Goal: Transaction & Acquisition: Subscribe to service/newsletter

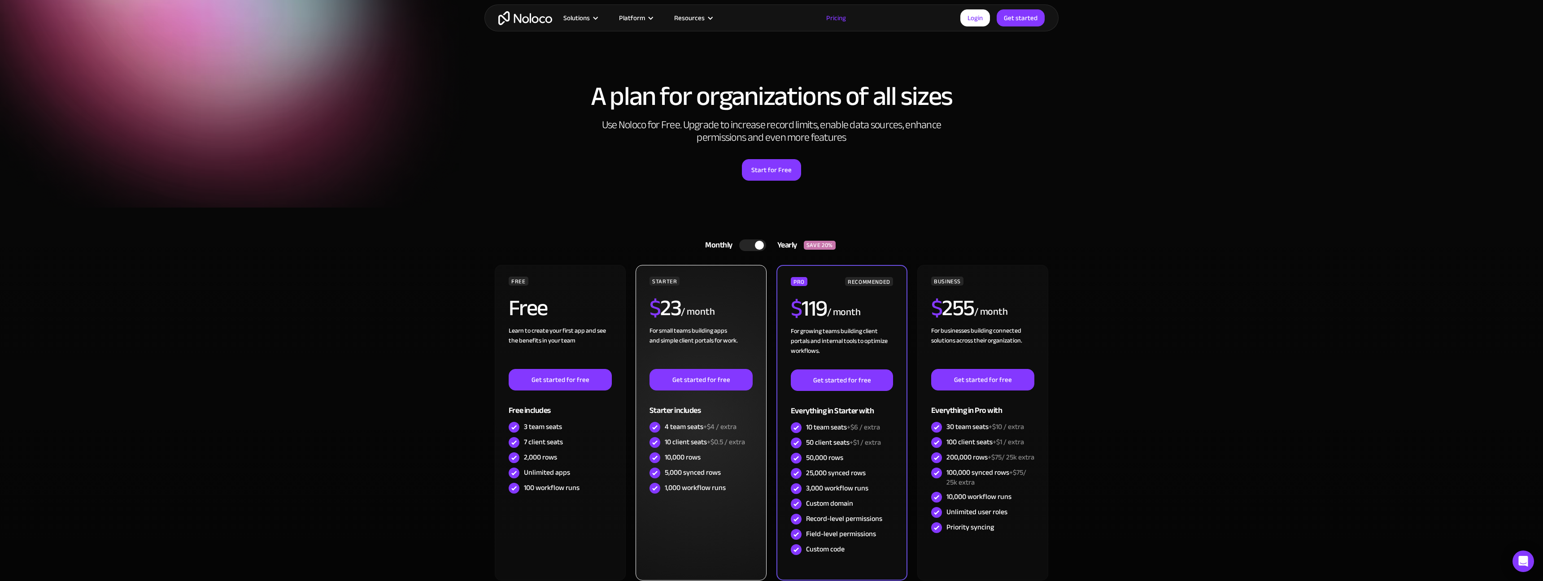
scroll to position [80, 0]
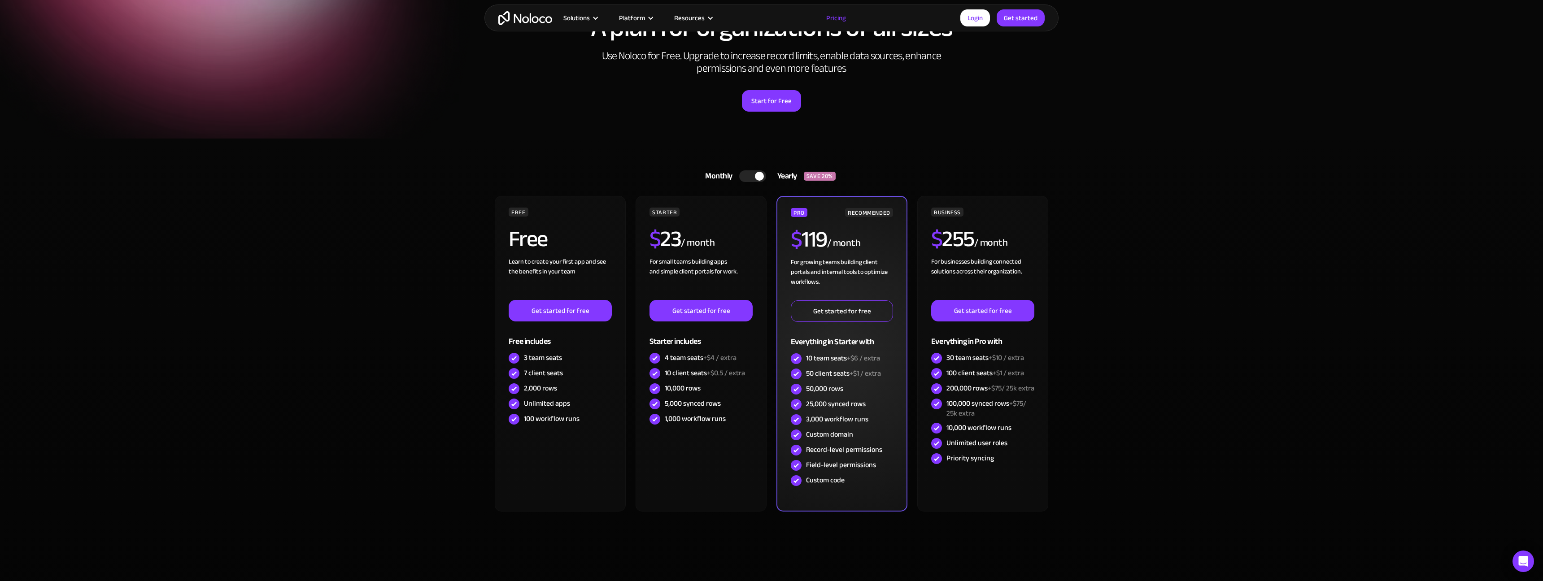
click at [861, 312] on link "Get started for free" at bounding box center [842, 312] width 102 height 22
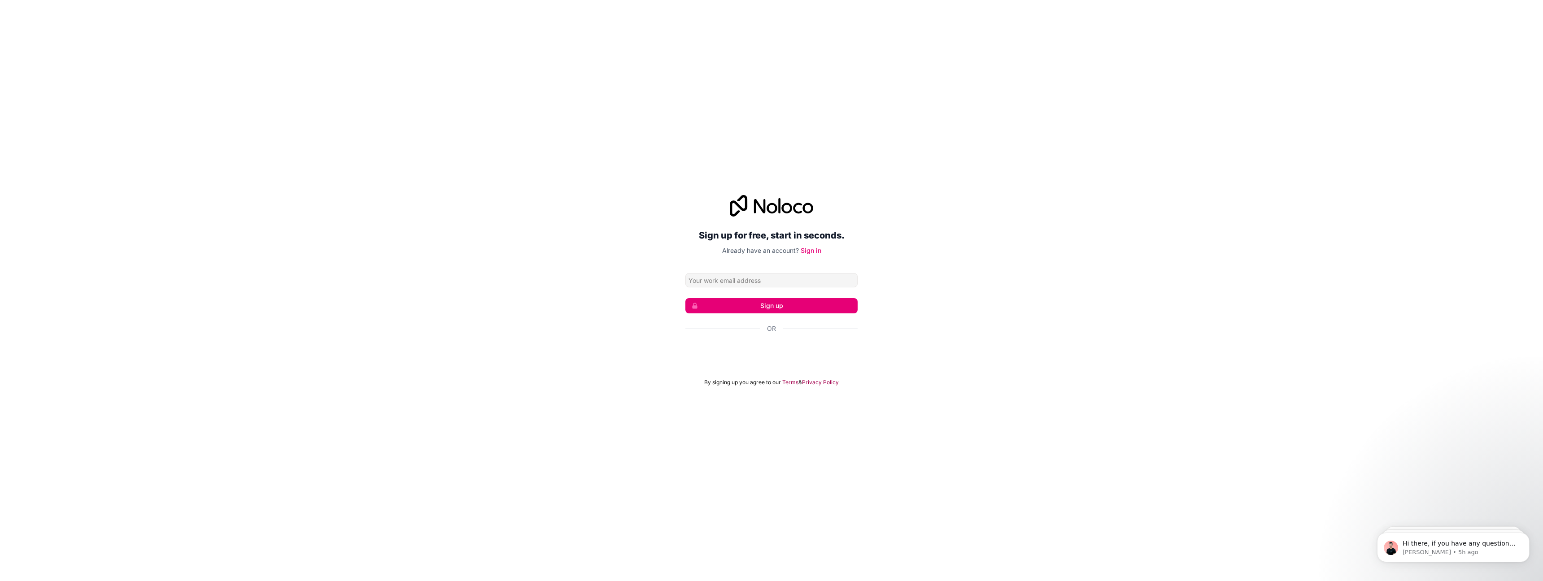
click at [609, 323] on div "Sign up for free, start in seconds. Already have an account? Sign in Sign up Or…" at bounding box center [771, 291] width 1543 height 216
click at [706, 282] on input "Email address" at bounding box center [771, 280] width 172 height 14
type input "sagans@rotondo-es.com"
click at [765, 307] on button "Sign up" at bounding box center [771, 305] width 172 height 15
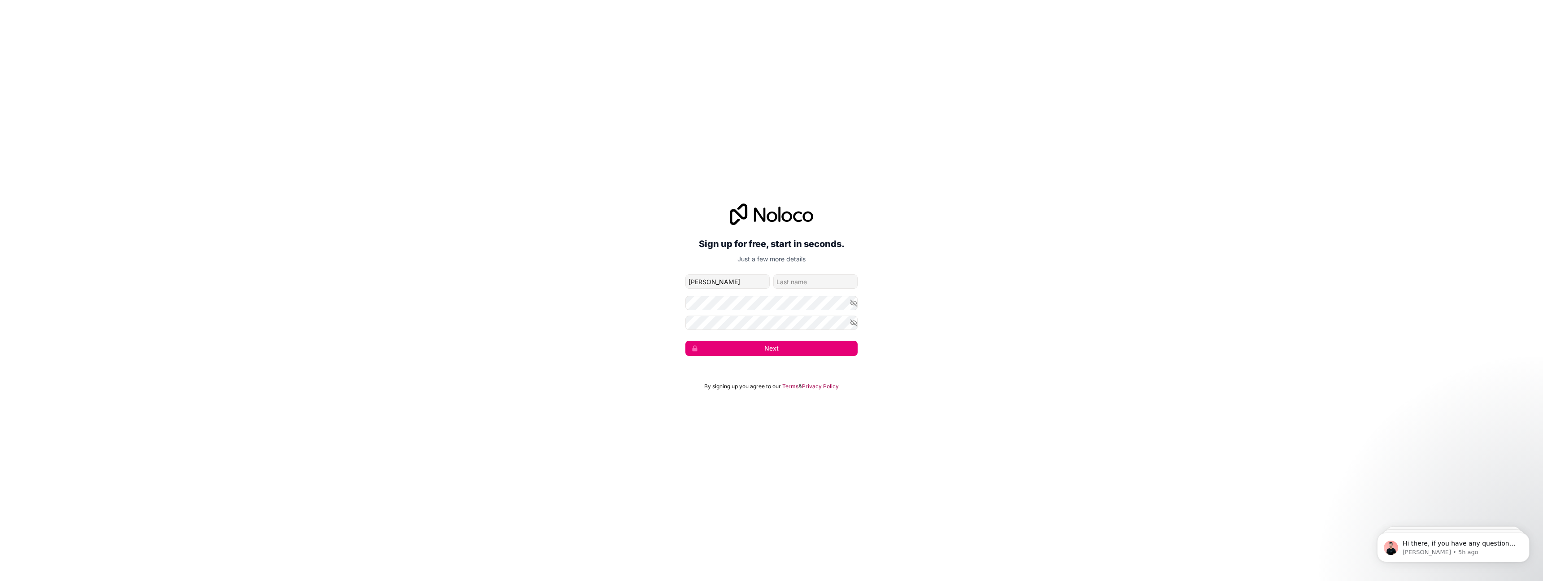
type input "Sean"
type input "Agans"
click at [769, 353] on button "Next" at bounding box center [771, 348] width 172 height 15
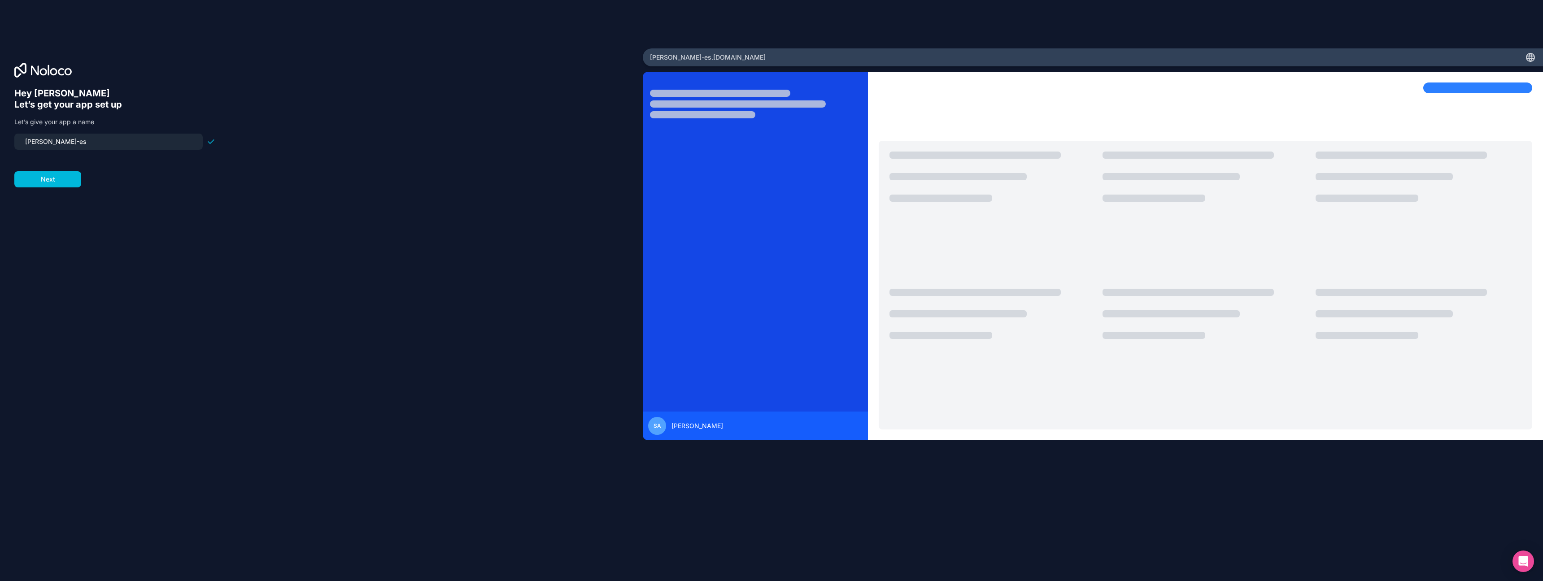
click at [62, 141] on input "rotondo-es" at bounding box center [109, 141] width 178 height 13
type input "r"
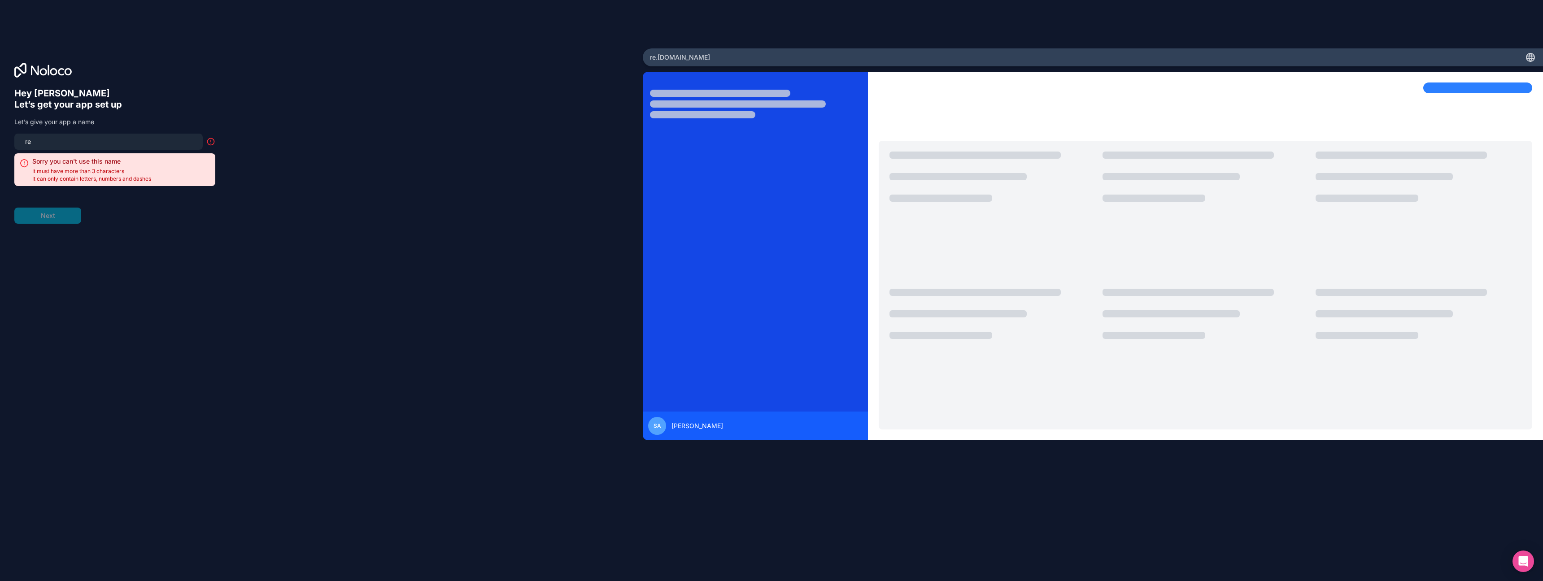
type input "r"
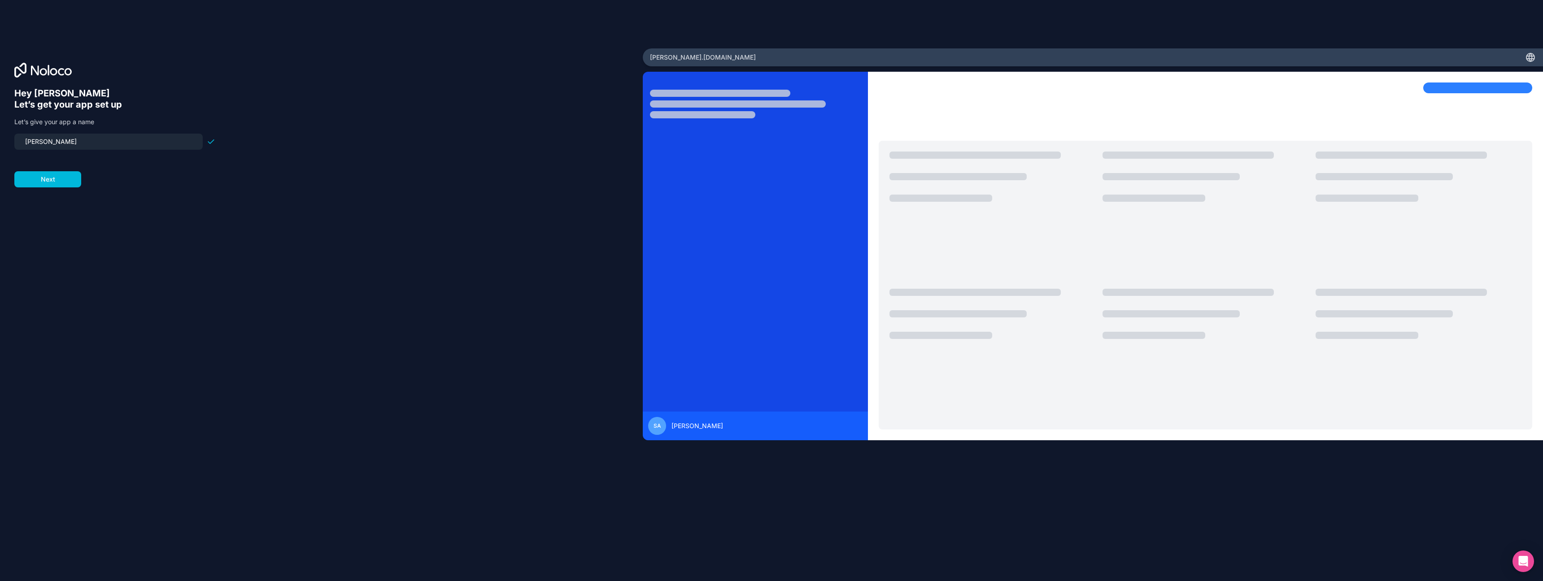
type input "rotondo"
click at [113, 221] on div "Hey Sean 👋 Let’s get your app set up Let’s give your app a name rotondo Next" at bounding box center [321, 303] width 614 height 431
click at [50, 180] on button "Next" at bounding box center [47, 179] width 67 height 16
click at [57, 135] on span "__________" at bounding box center [72, 136] width 36 height 11
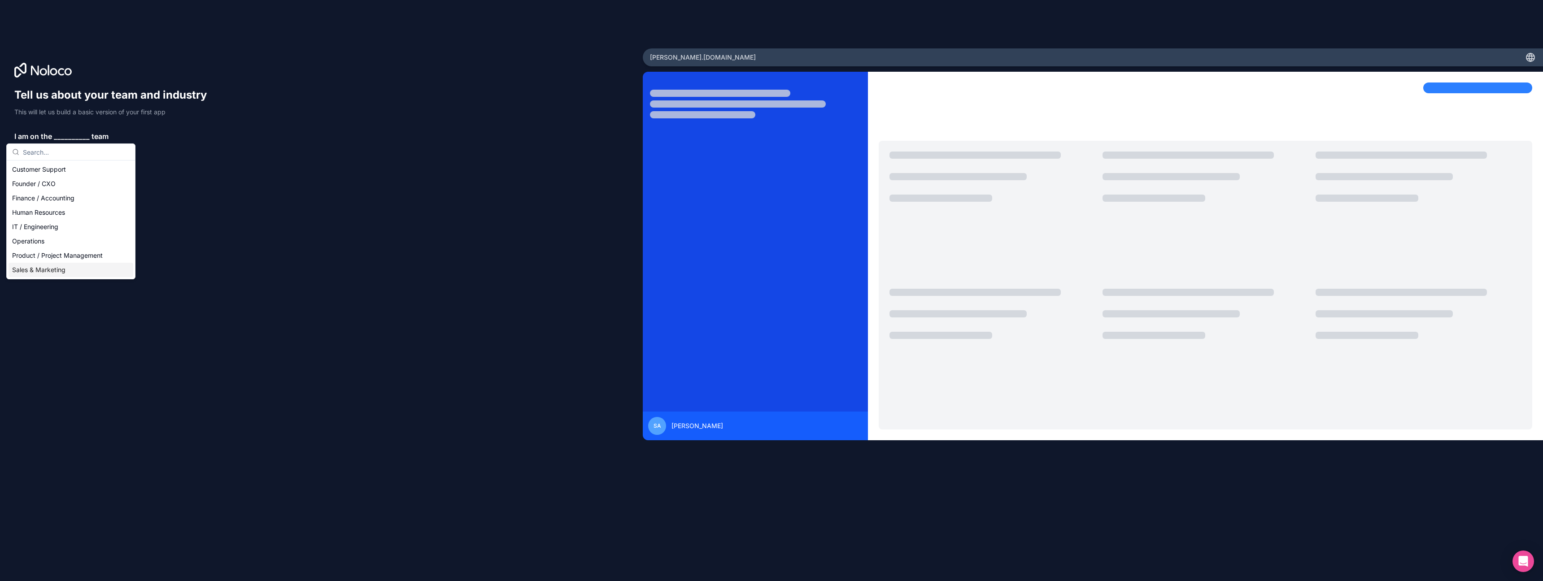
click at [51, 267] on div "Sales & Marketing" at bounding box center [71, 270] width 125 height 14
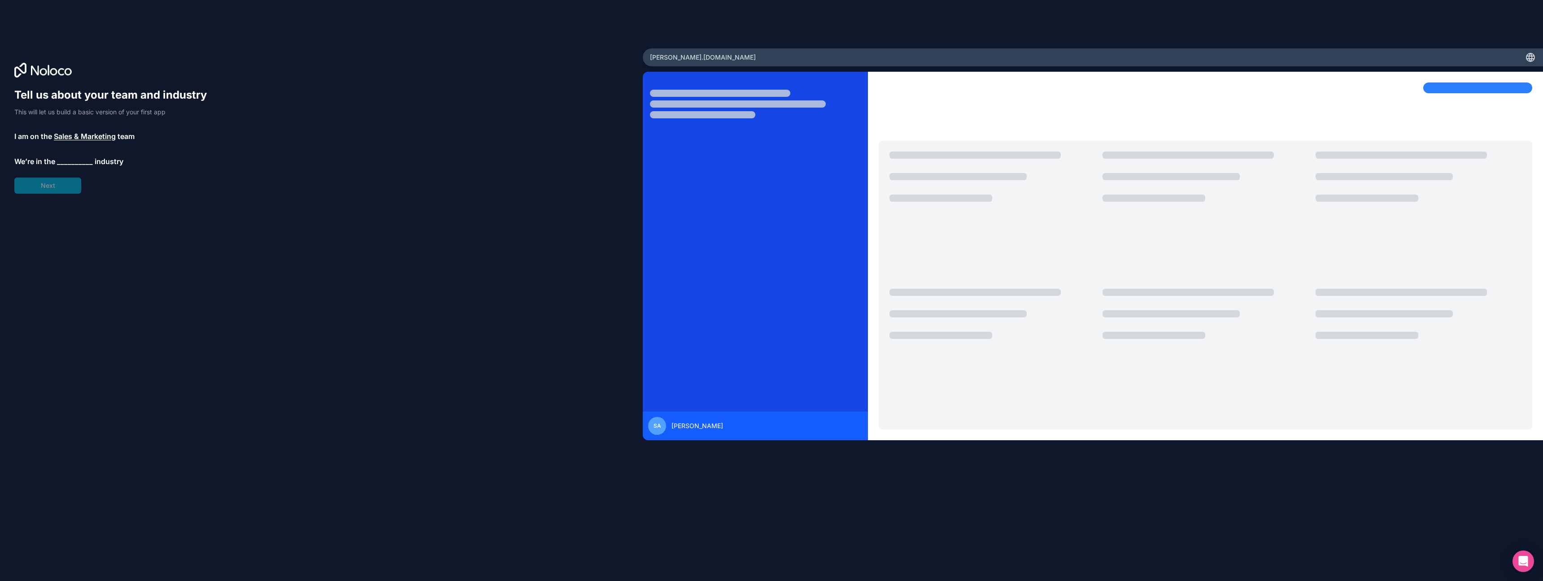
click at [81, 159] on span "__________" at bounding box center [75, 161] width 36 height 11
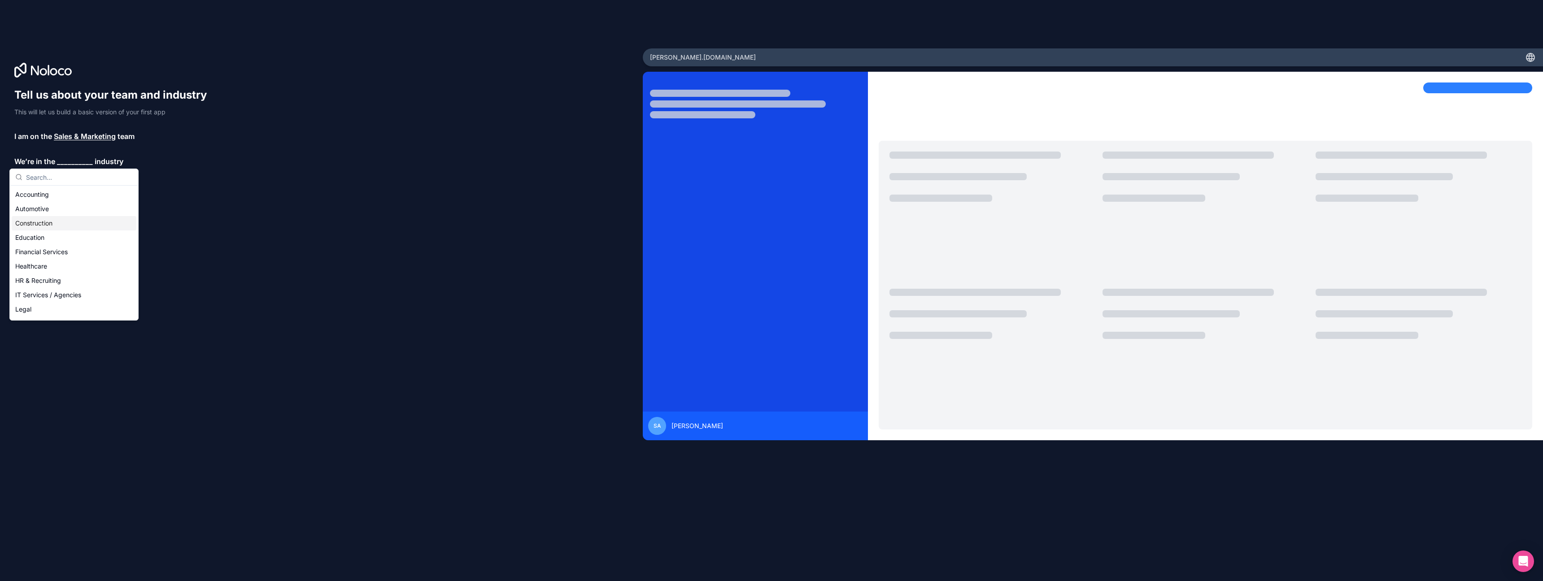
click at [58, 224] on div "Construction" at bounding box center [74, 223] width 125 height 14
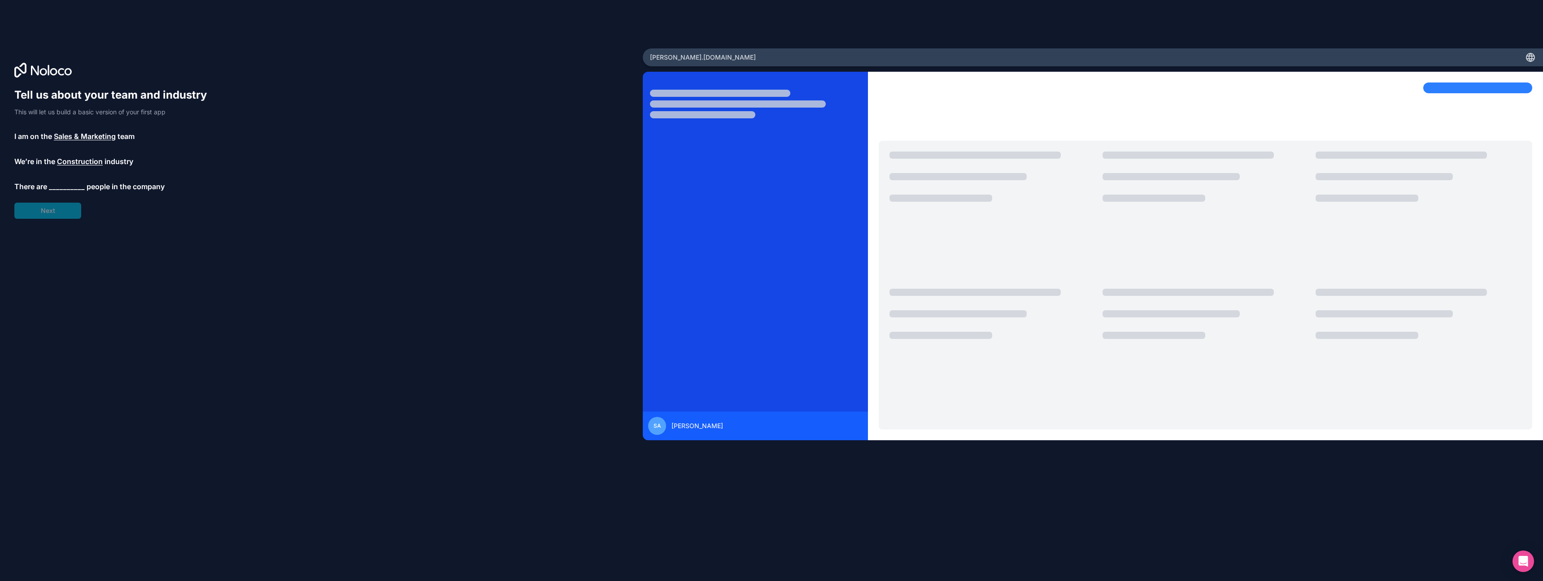
click at [62, 184] on span "__________" at bounding box center [67, 186] width 36 height 11
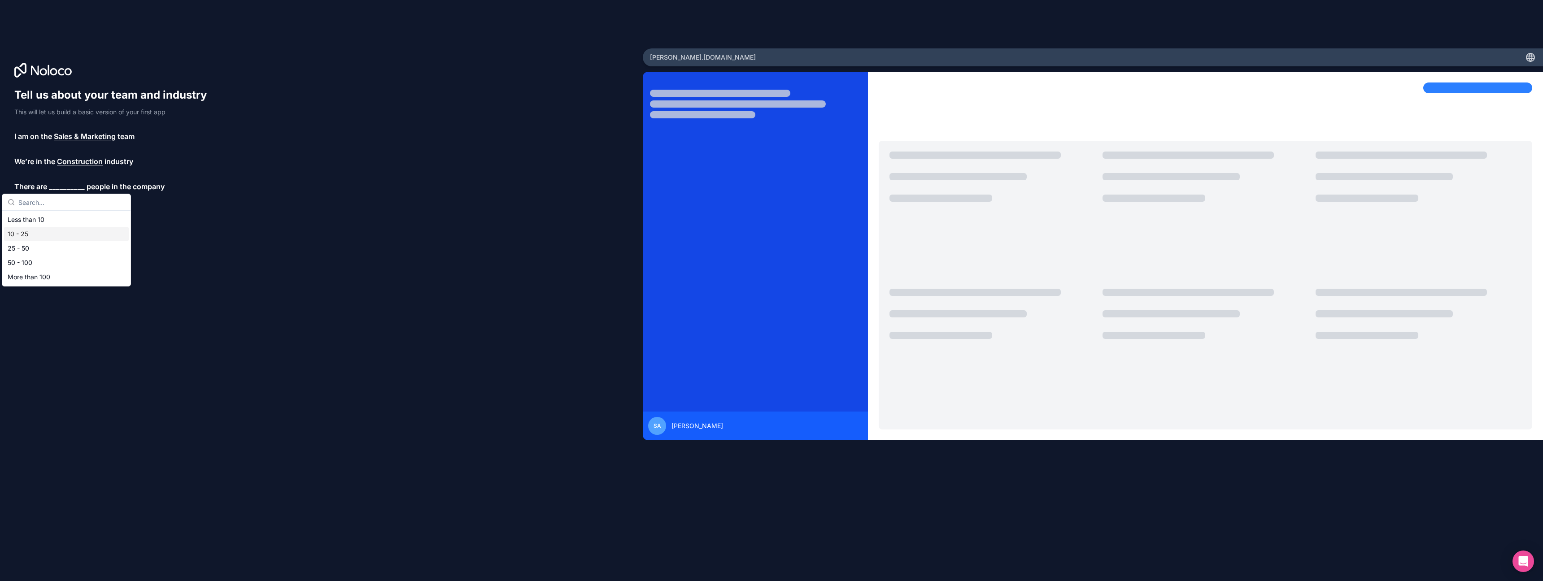
click at [31, 235] on div "10 - 25" at bounding box center [66, 234] width 125 height 14
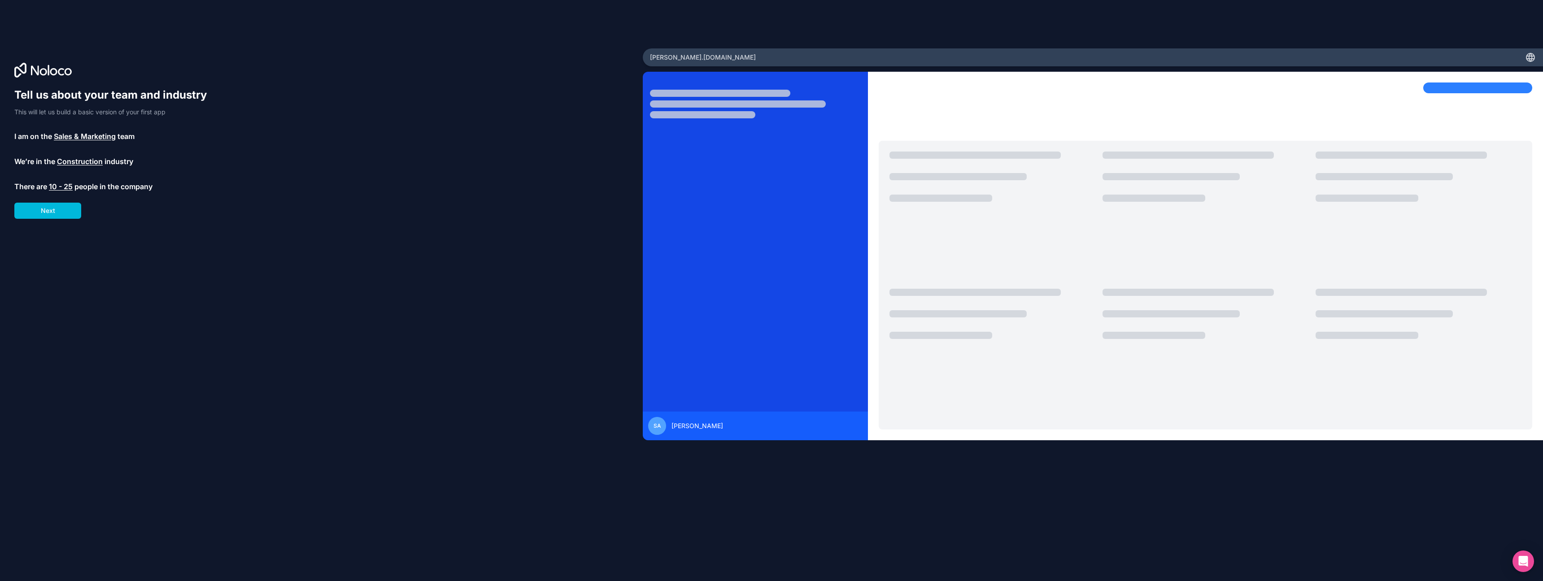
click at [66, 209] on button "Next" at bounding box center [47, 211] width 67 height 16
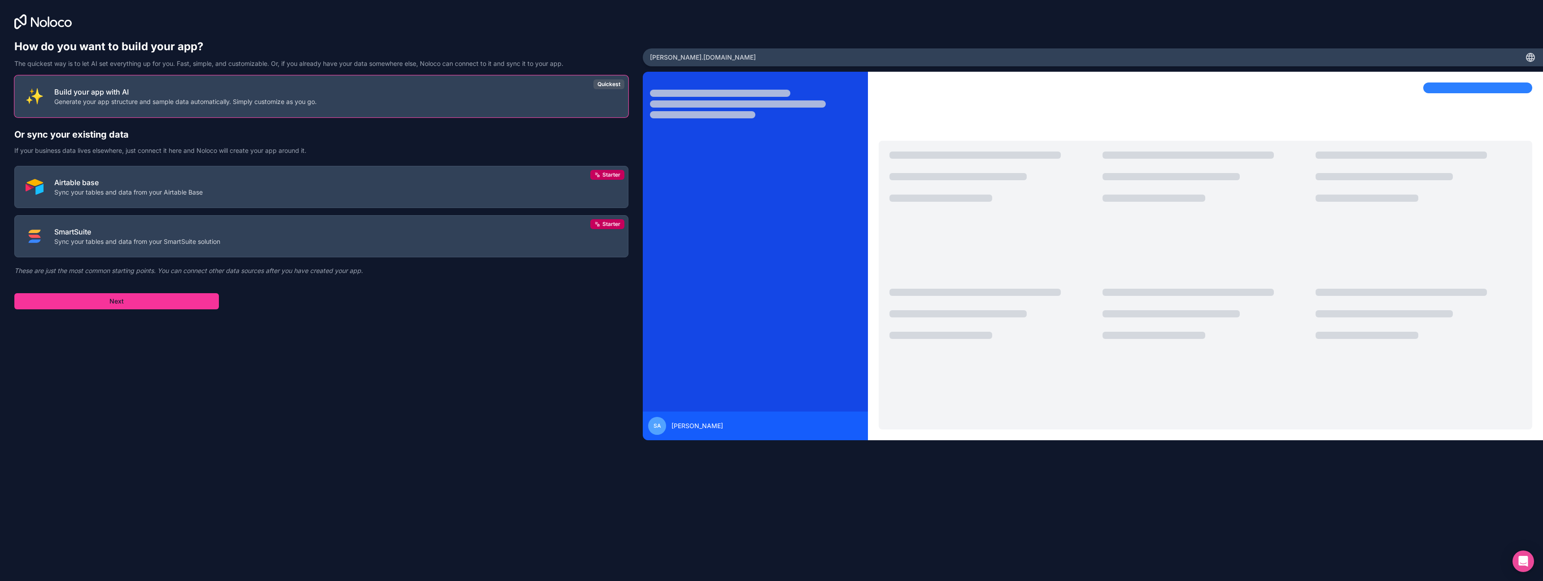
click at [91, 186] on p "Airtable base" at bounding box center [128, 182] width 148 height 11
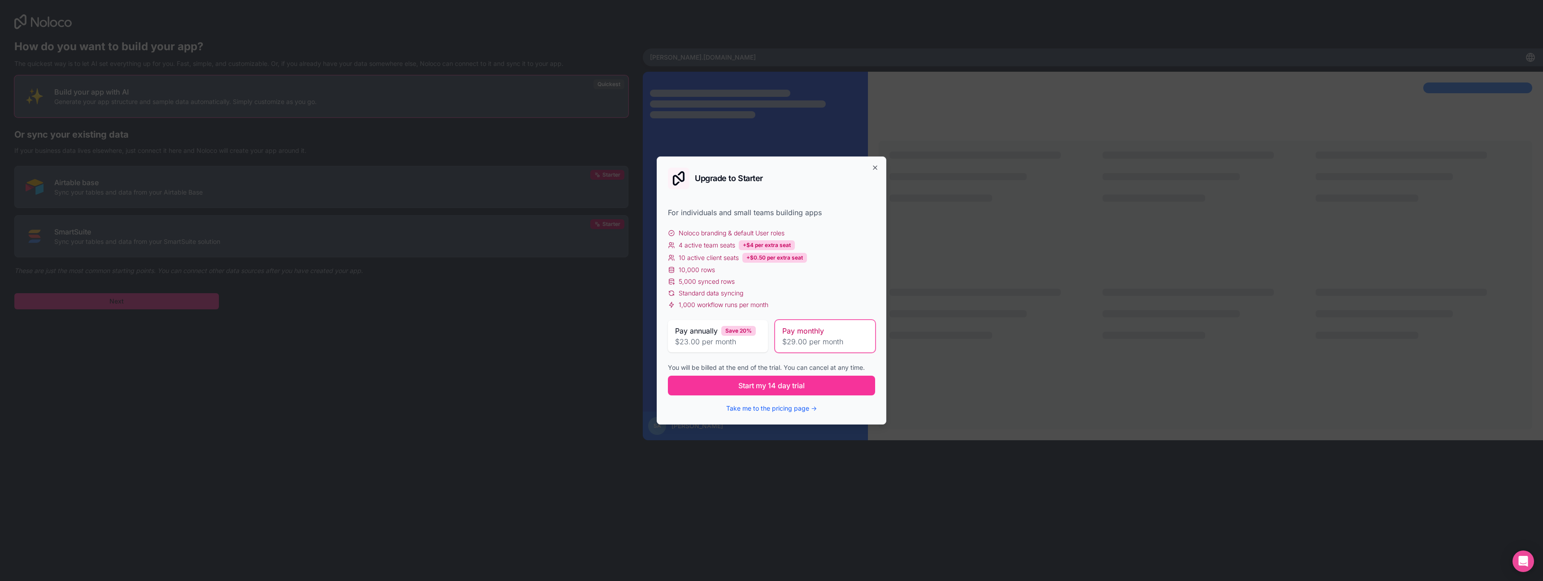
click at [774, 388] on span "Start my 14 day trial" at bounding box center [771, 385] width 66 height 11
